Goal: Complete application form

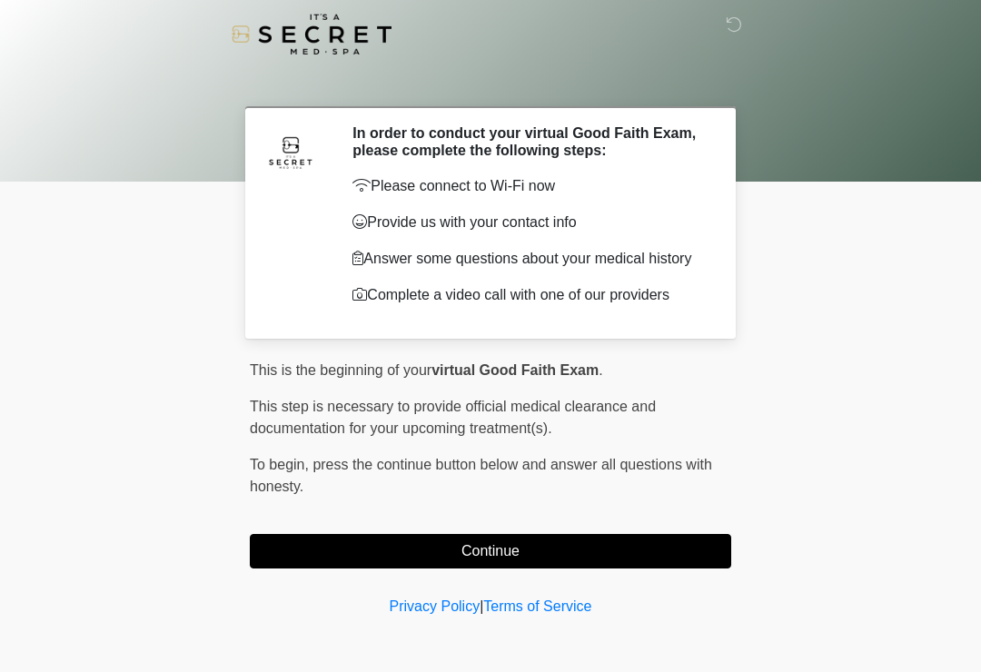
click at [518, 551] on button "Continue" at bounding box center [491, 551] width 482 height 35
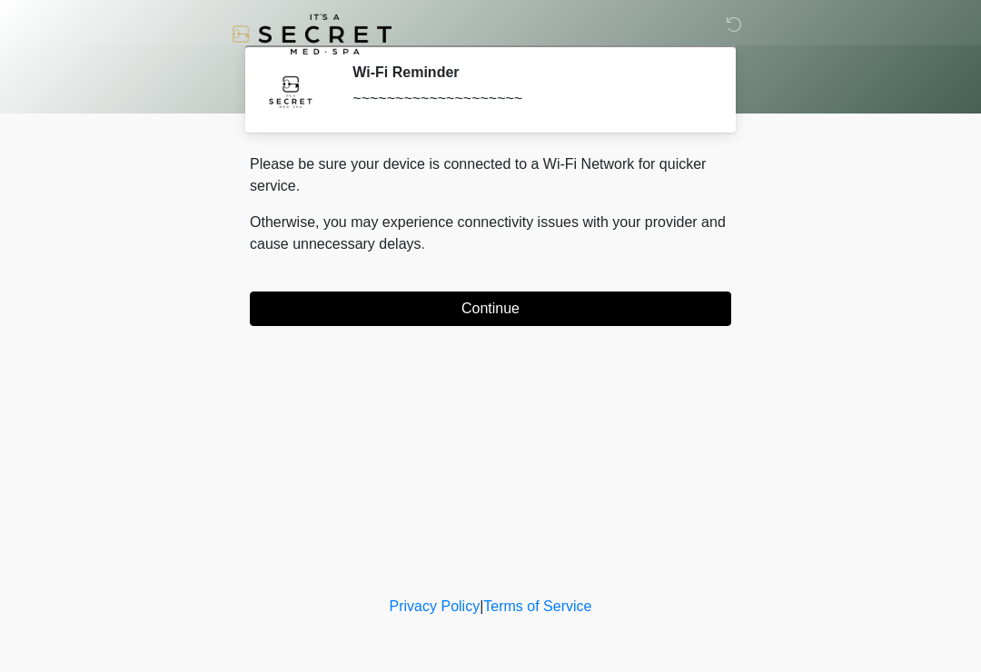
click at [615, 300] on button "Continue" at bounding box center [491, 309] width 482 height 35
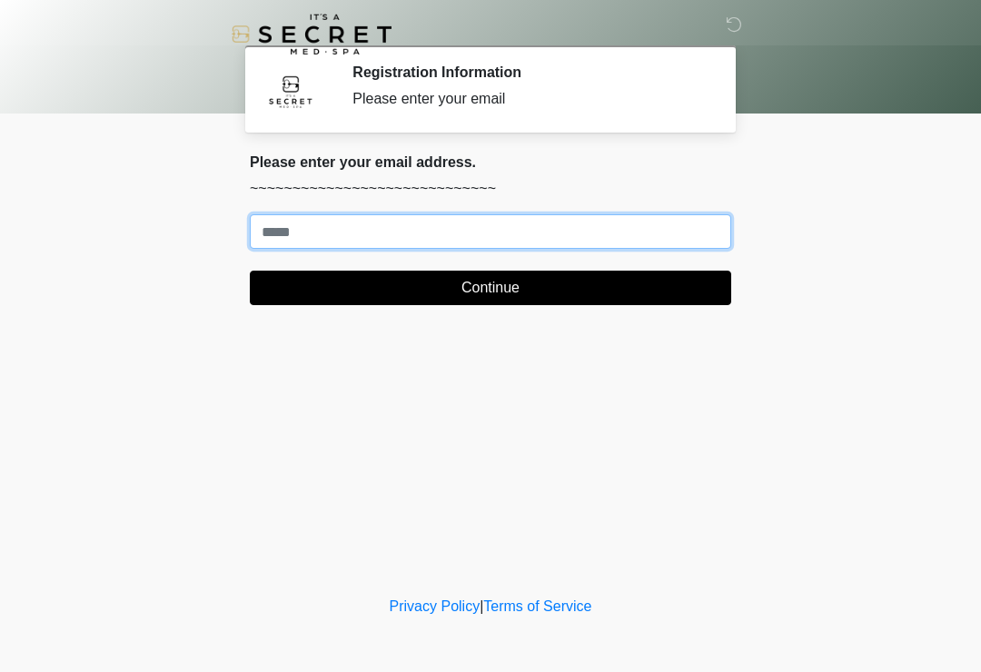
click at [485, 248] on input "Where should we email your treatment plan?" at bounding box center [491, 231] width 482 height 35
type input "**********"
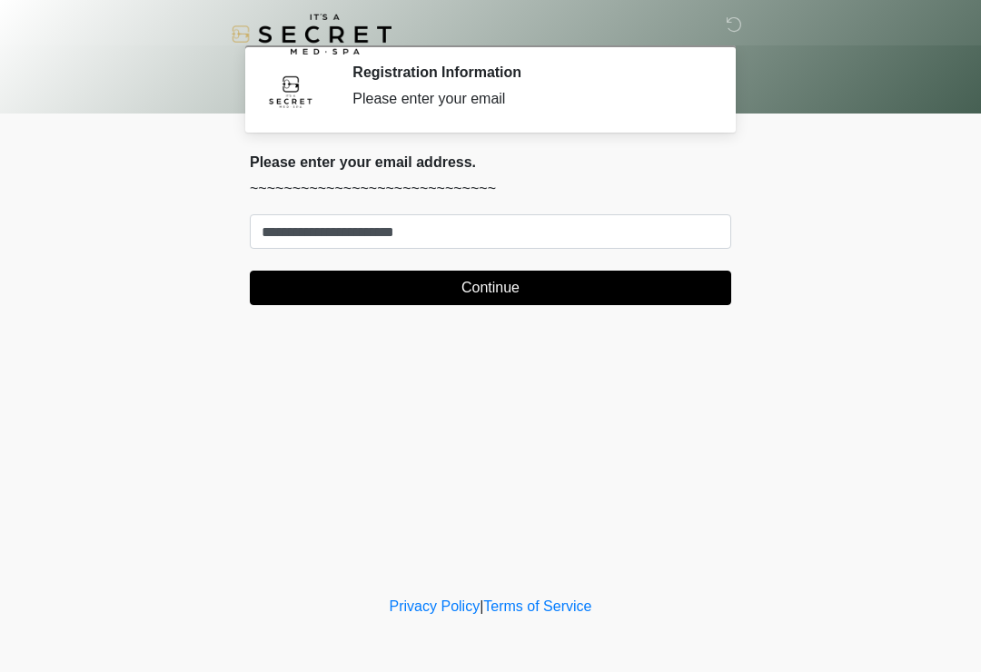
click at [679, 285] on button "Continue" at bounding box center [491, 288] width 482 height 35
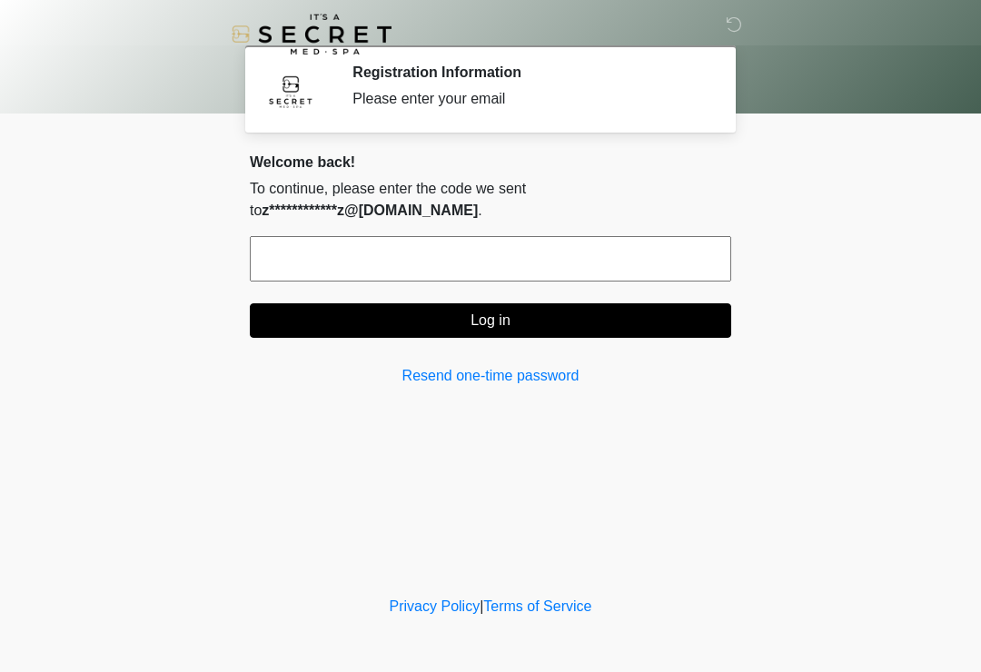
click at [656, 244] on input "text" at bounding box center [491, 258] width 482 height 45
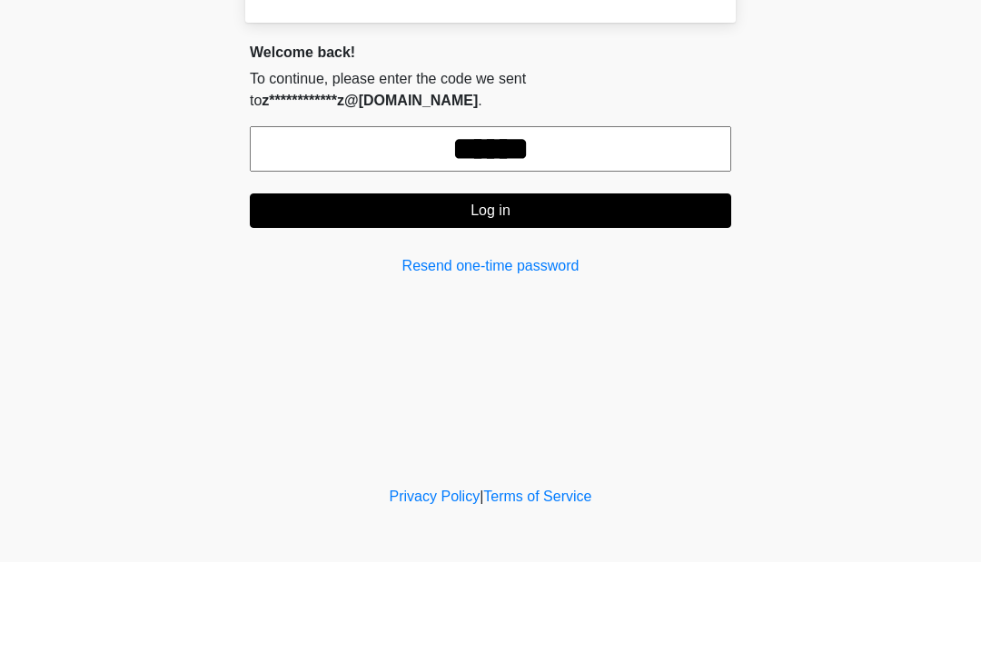
type input "******"
click at [560, 303] on button "Log in" at bounding box center [491, 320] width 482 height 35
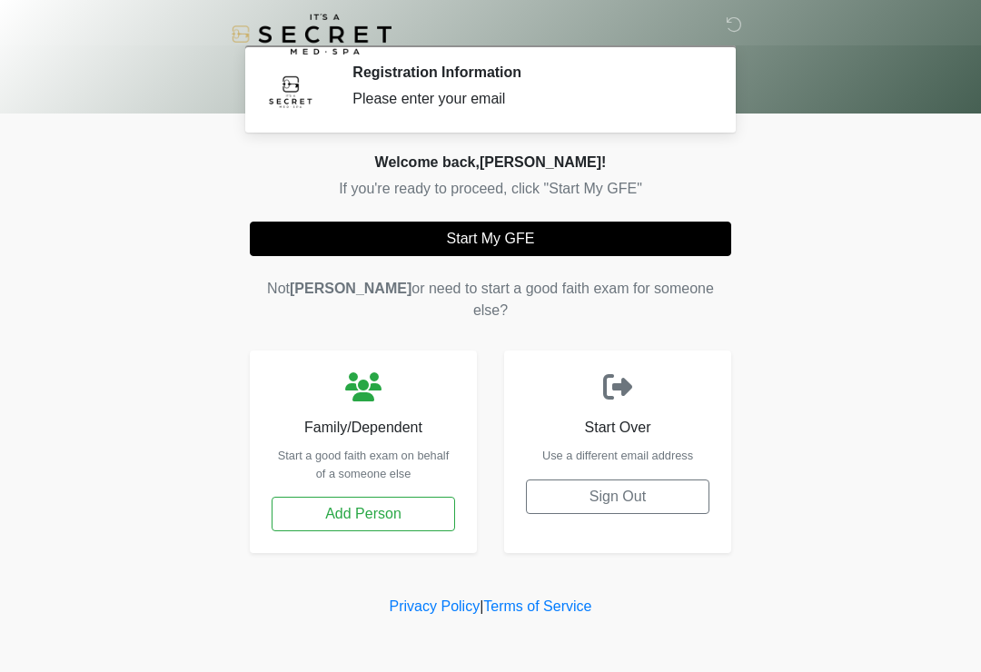
click at [525, 240] on button "Start My GFE" at bounding box center [491, 239] width 482 height 35
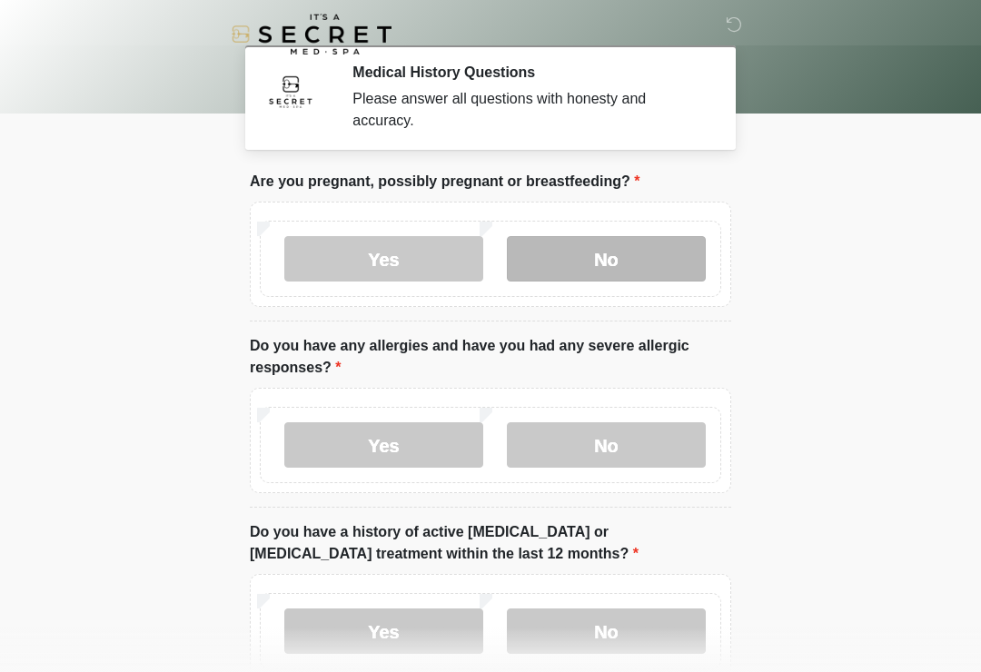
click at [648, 249] on label "No" at bounding box center [606, 258] width 199 height 45
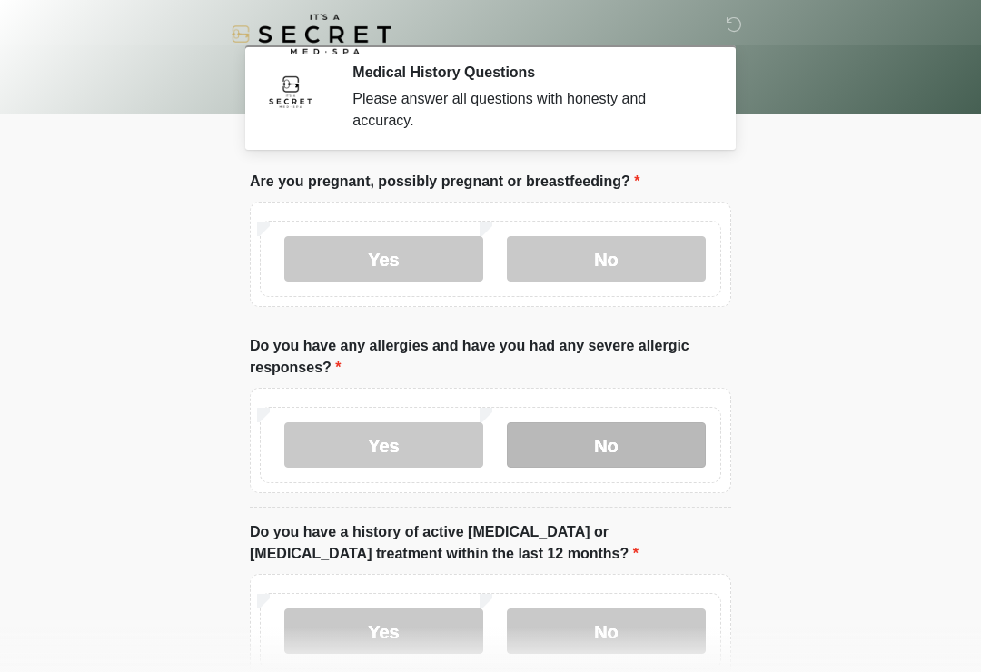
click at [633, 446] on label "No" at bounding box center [606, 444] width 199 height 45
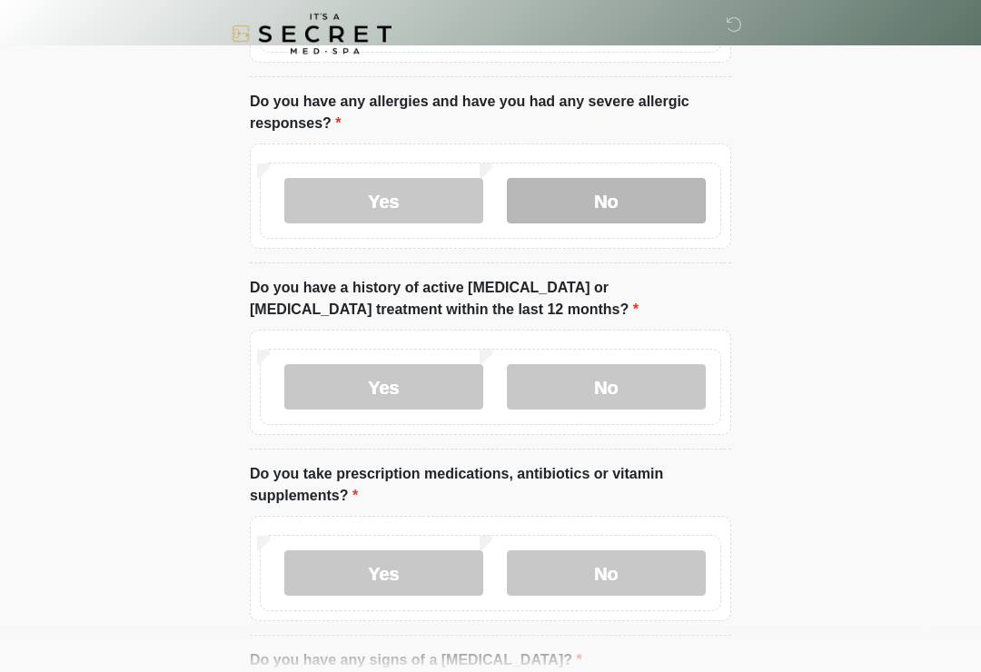
scroll to position [244, 0]
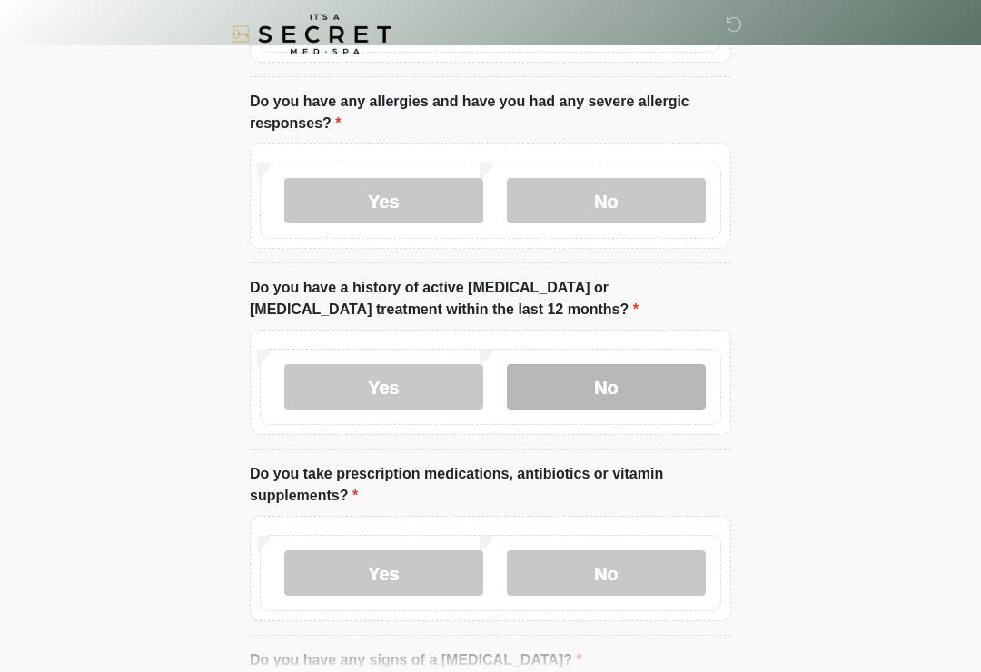
click at [625, 390] on label "No" at bounding box center [606, 386] width 199 height 45
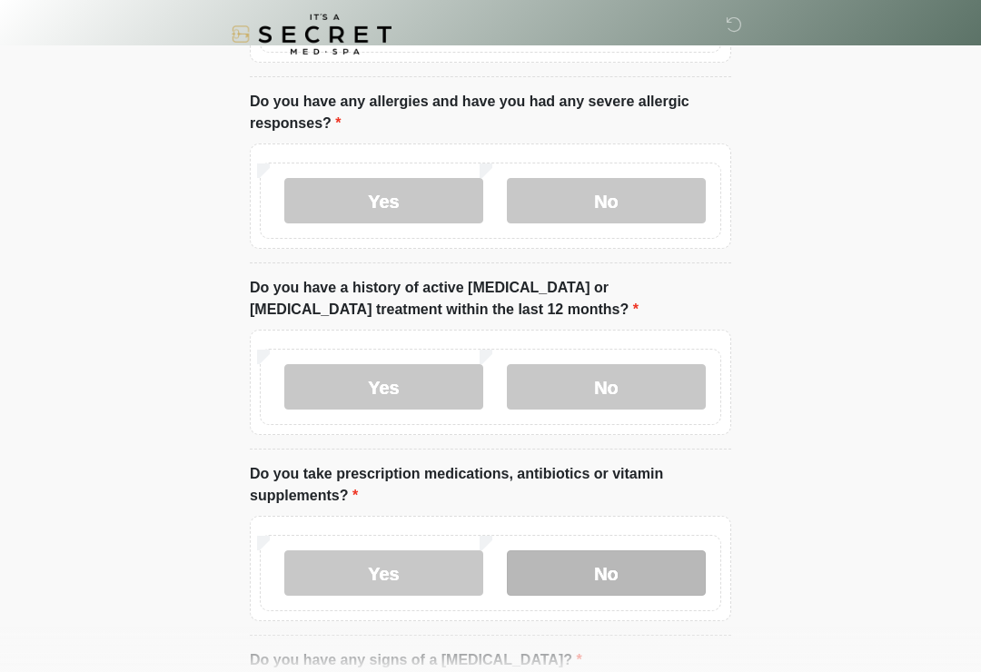
click at [641, 574] on label "No" at bounding box center [606, 573] width 199 height 45
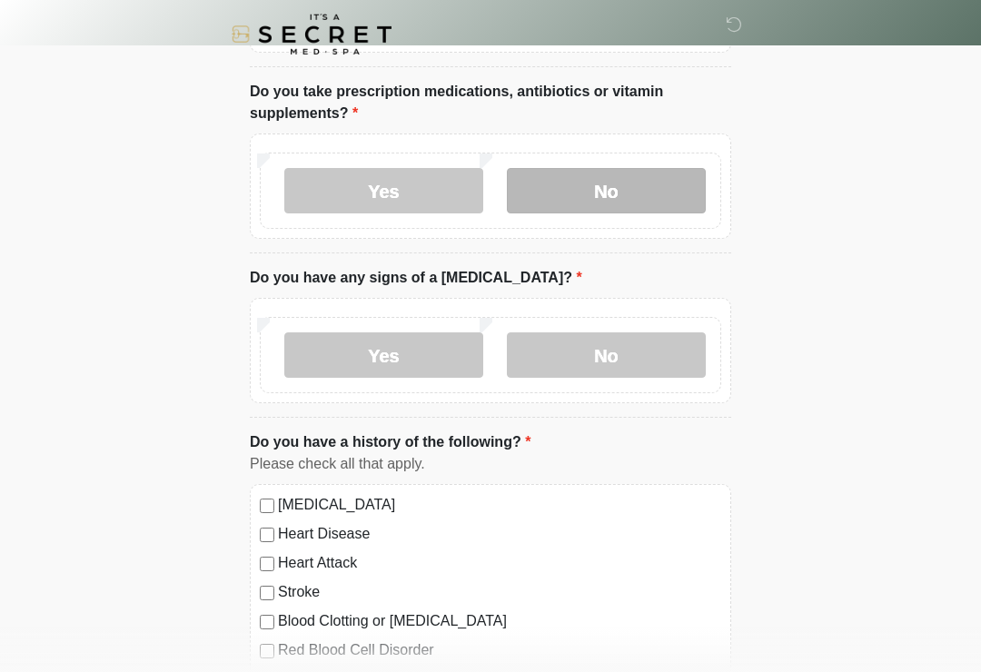
scroll to position [637, 0]
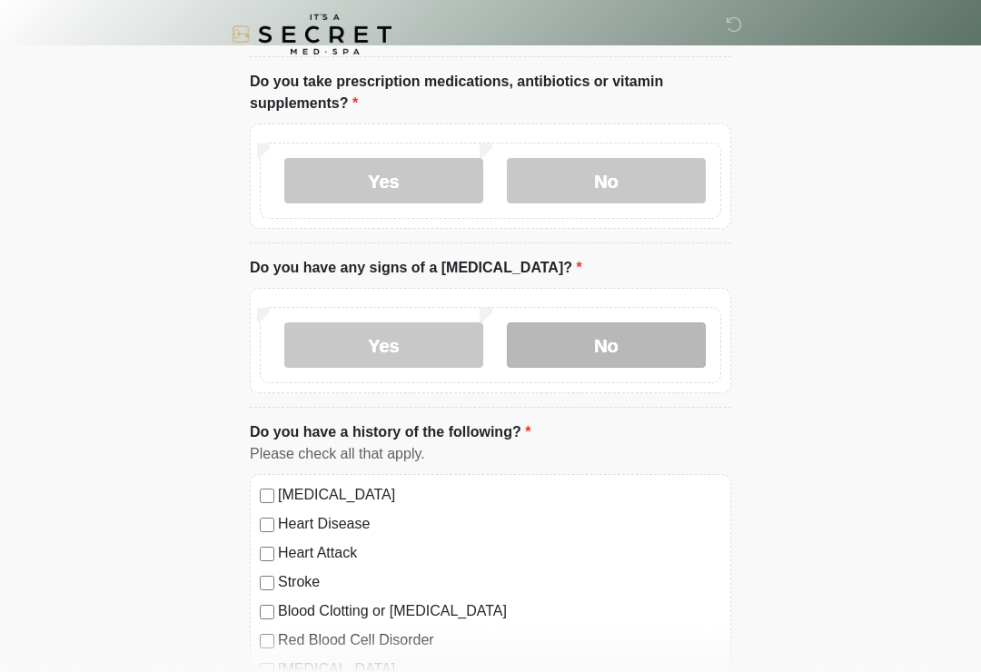
click at [645, 344] on label "No" at bounding box center [606, 345] width 199 height 45
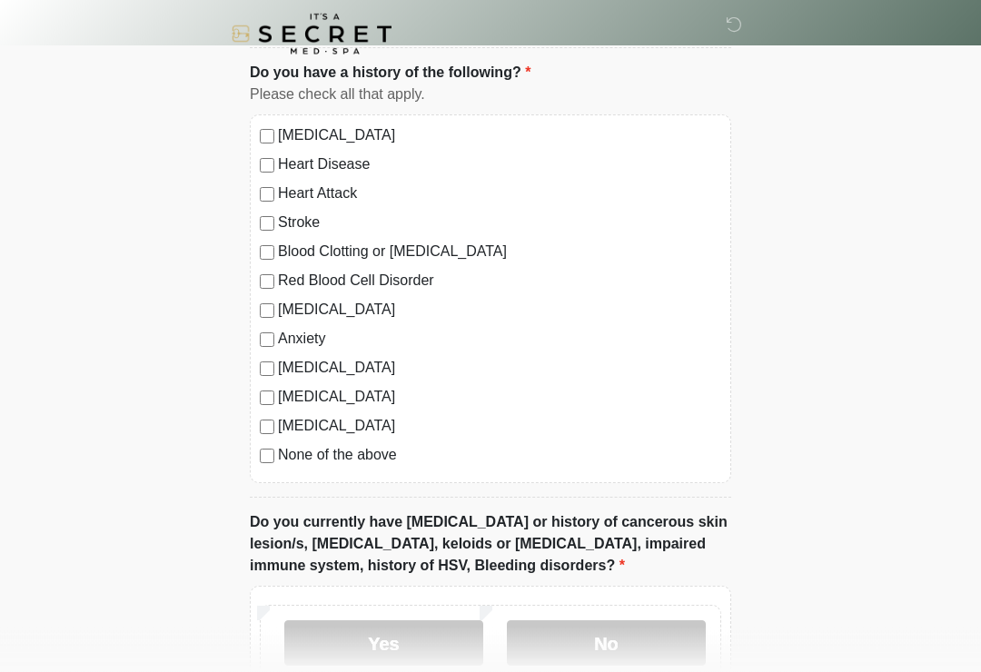
scroll to position [1003, 0]
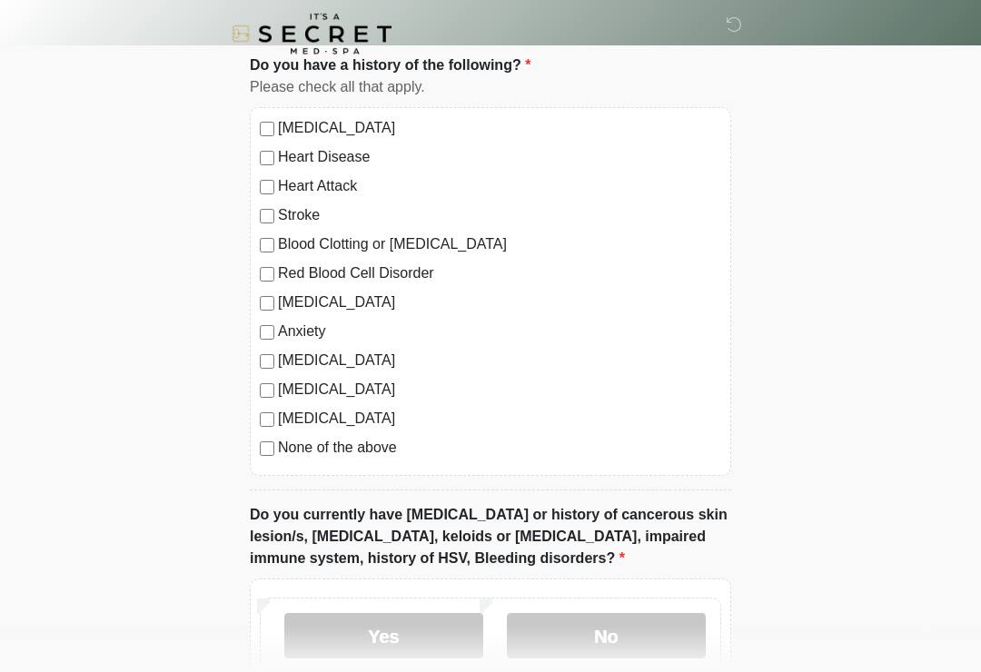
click at [374, 456] on label "None of the above" at bounding box center [499, 449] width 443 height 22
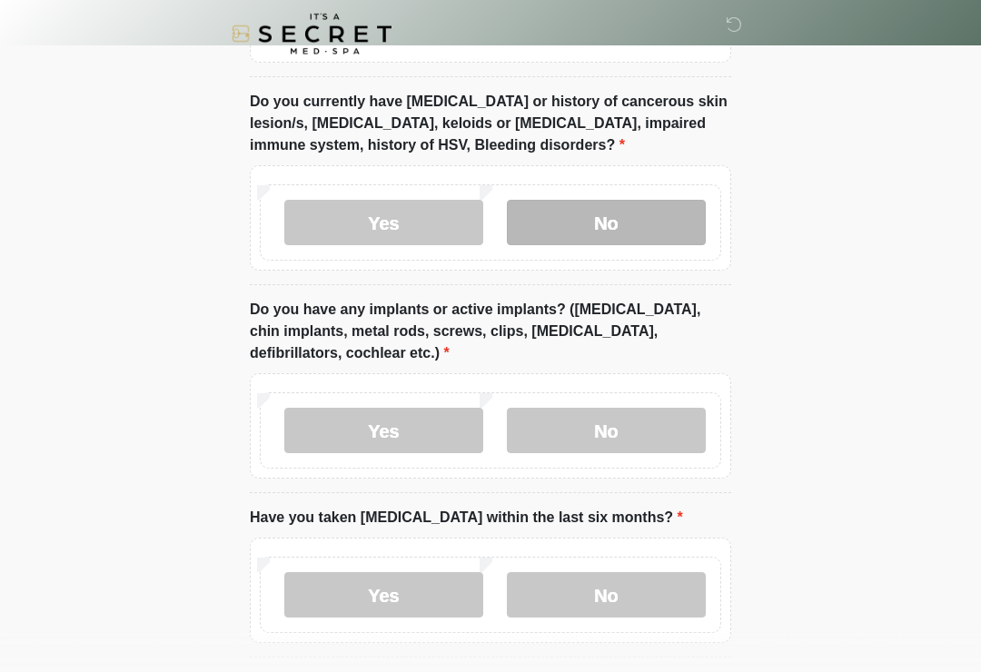
click at [658, 216] on label "No" at bounding box center [606, 223] width 199 height 45
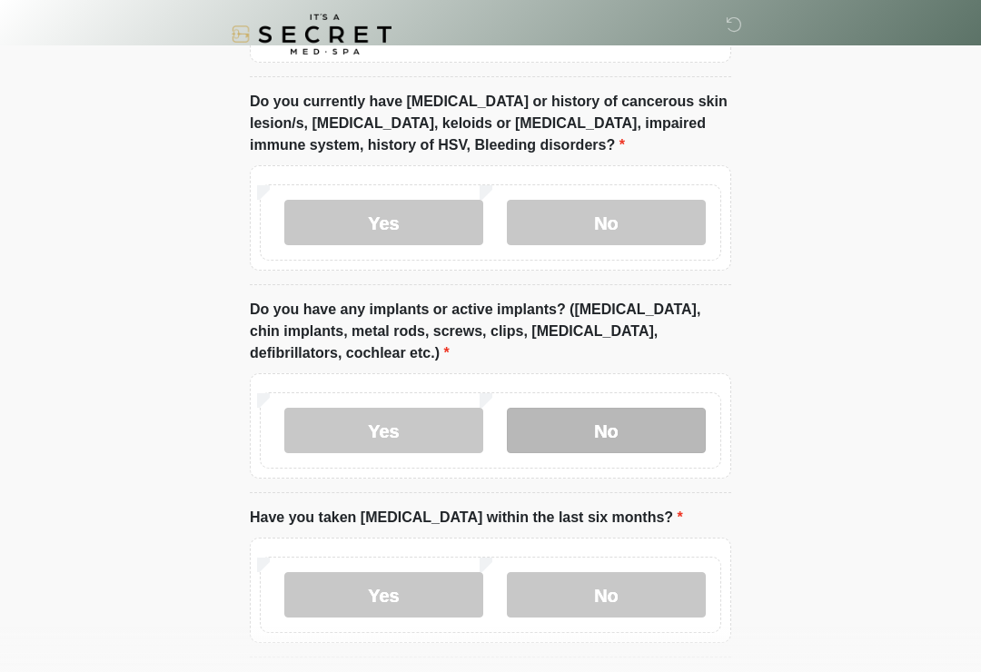
click at [649, 415] on label "No" at bounding box center [606, 430] width 199 height 45
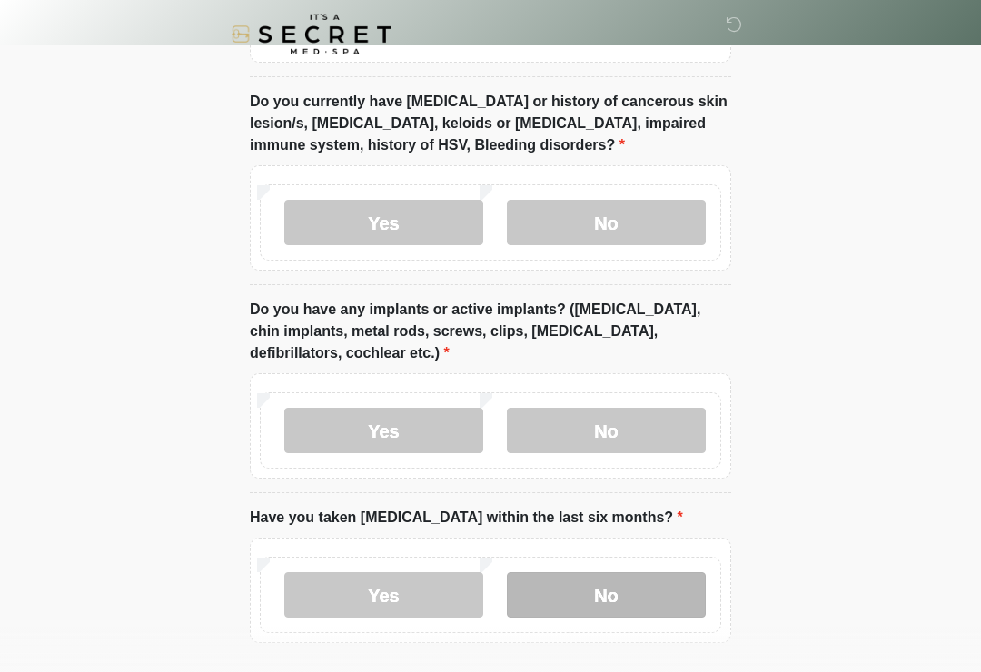
click at [641, 601] on label "No" at bounding box center [606, 594] width 199 height 45
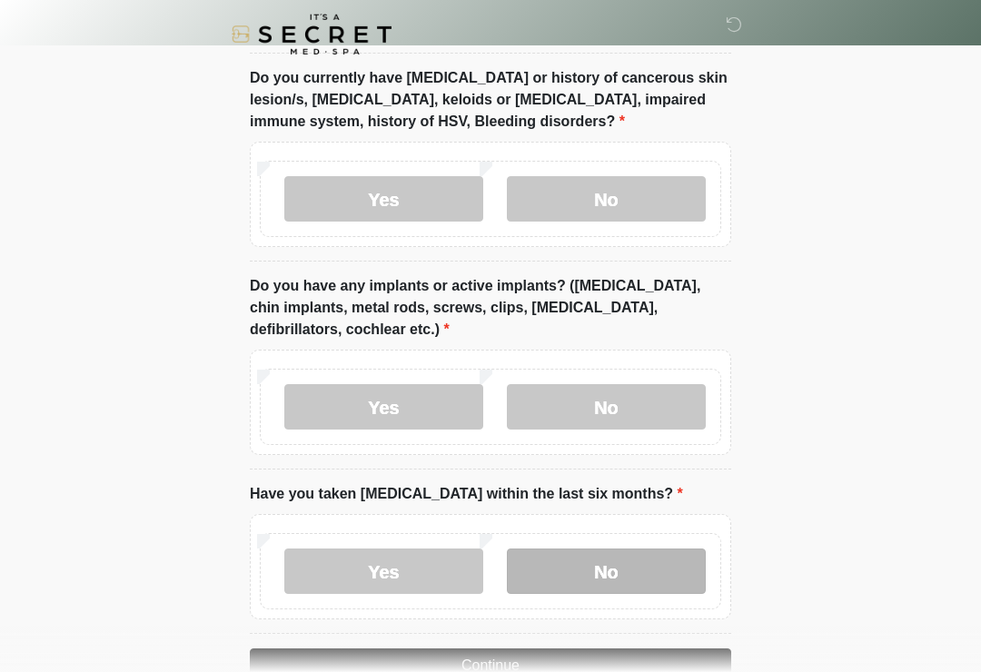
scroll to position [1518, 0]
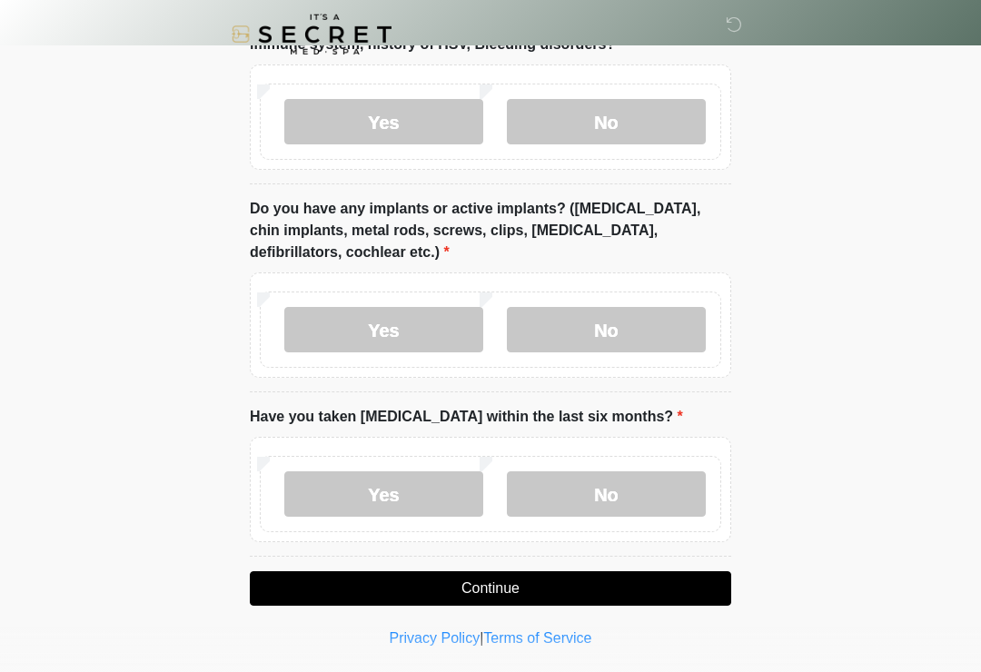
click at [541, 588] on button "Continue" at bounding box center [491, 588] width 482 height 35
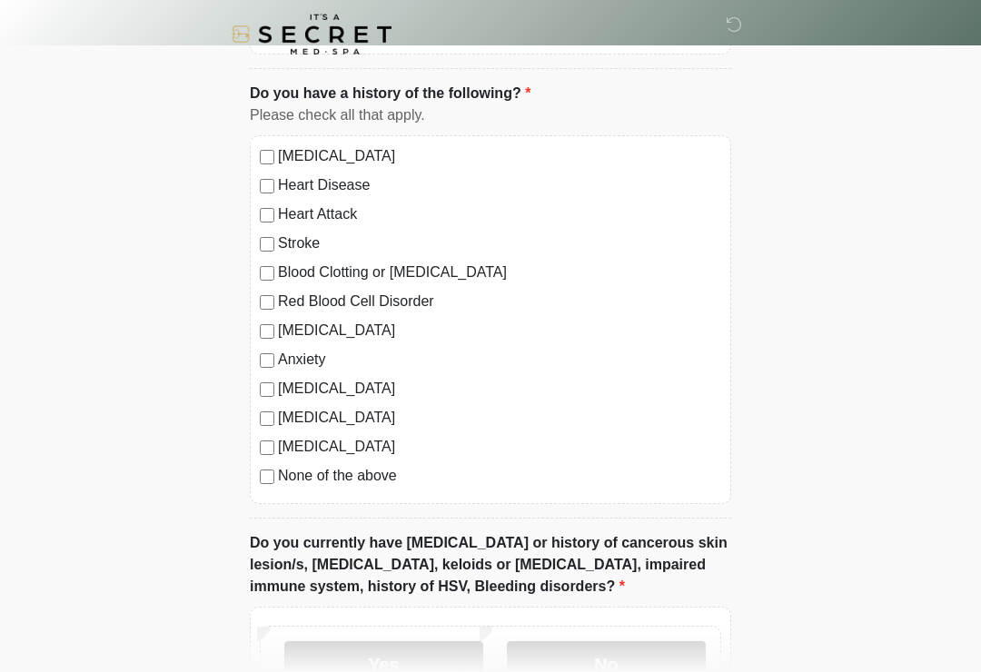
scroll to position [0, 0]
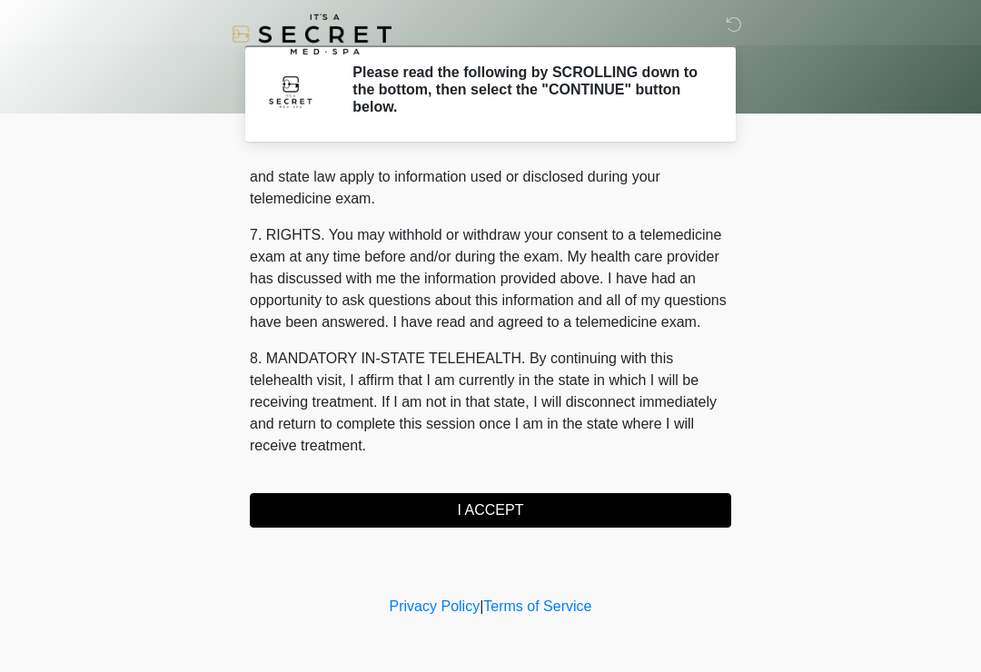
click at [520, 496] on button "I ACCEPT" at bounding box center [491, 510] width 482 height 35
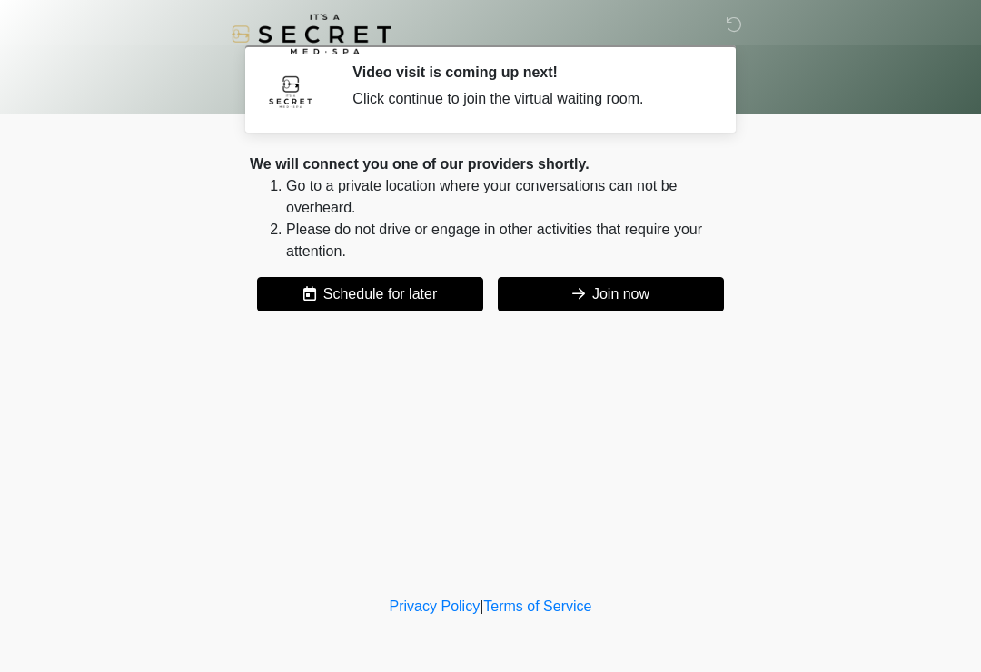
click at [649, 294] on button "Join now" at bounding box center [611, 294] width 226 height 35
